Goal: Transaction & Acquisition: Purchase product/service

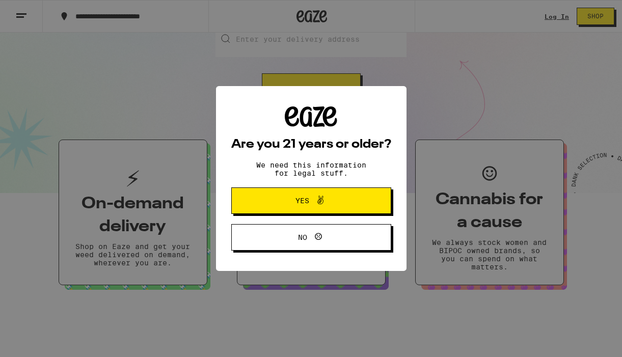
click at [337, 196] on span "Yes" at bounding box center [311, 200] width 77 height 13
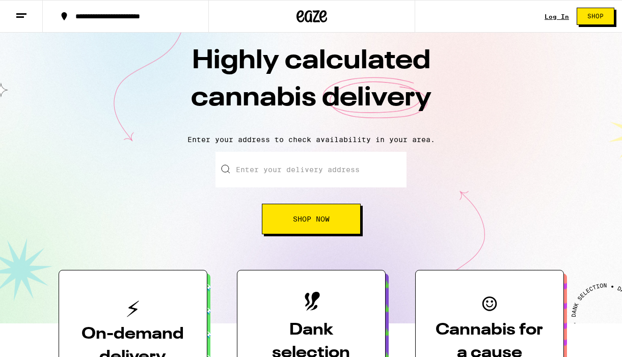
scroll to position [10, 1]
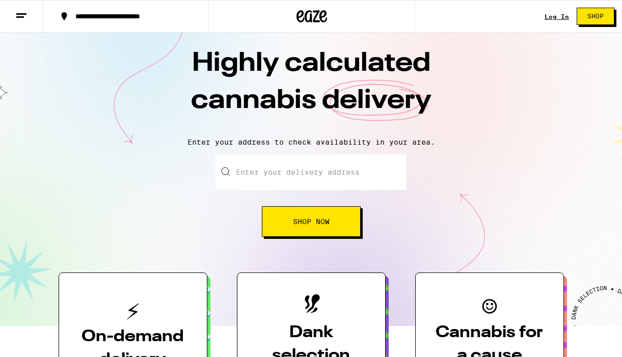
click at [319, 173] on input "Enter your delivery address" at bounding box center [311, 172] width 191 height 36
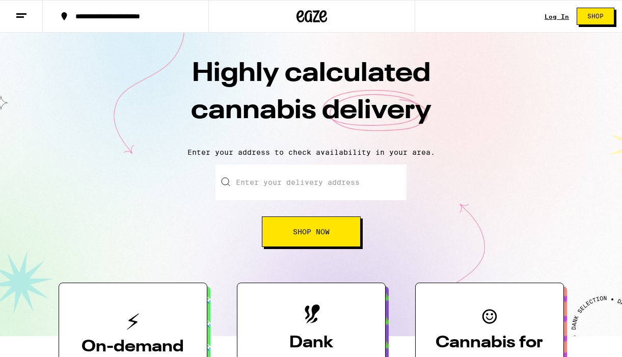
scroll to position [0, 0]
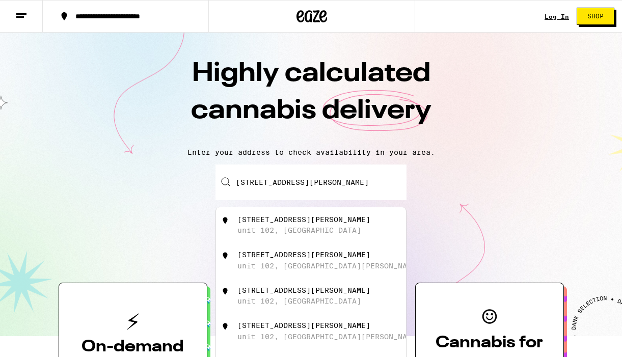
click at [356, 225] on div "[STREET_ADDRESS][PERSON_NAME]" at bounding box center [328, 225] width 182 height 19
type input "[STREET_ADDRESS][PERSON_NAME]"
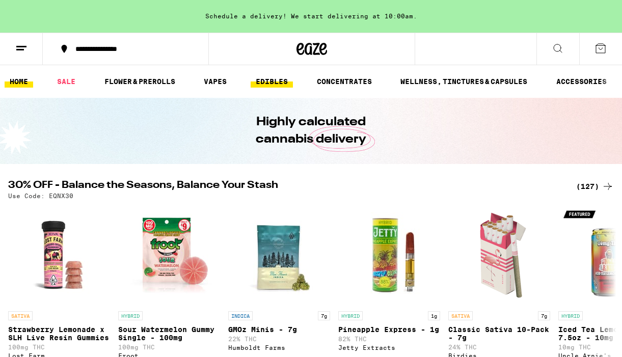
click at [279, 80] on link "EDIBLES" at bounding box center [272, 81] width 42 height 12
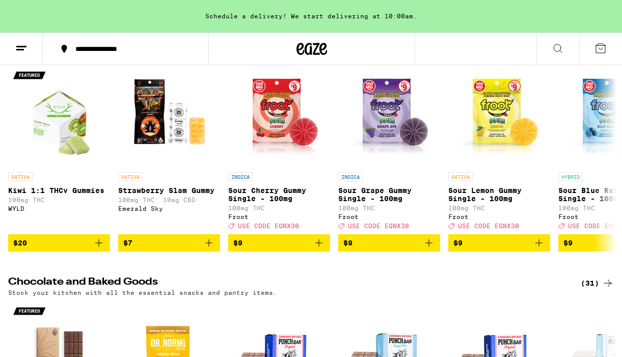
scroll to position [136, 0]
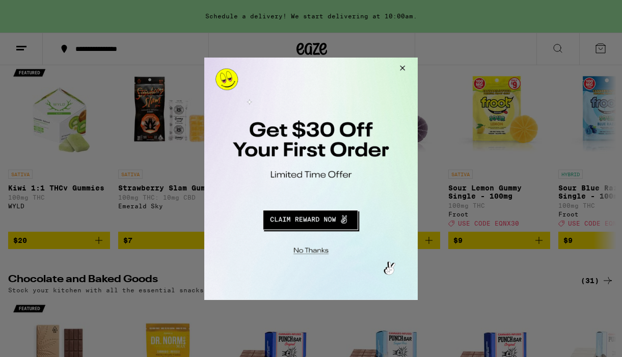
click at [330, 224] on button "Redirect to URL" at bounding box center [310, 218] width 177 height 24
